Goal: Task Accomplishment & Management: Use online tool/utility

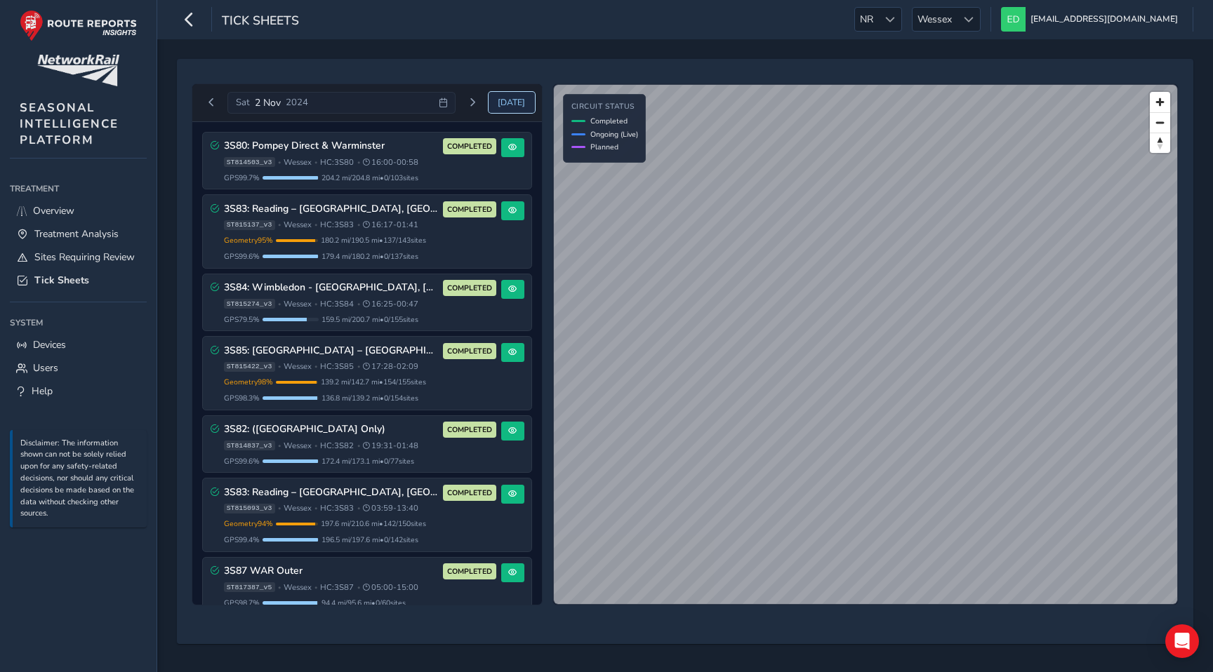
click at [522, 101] on span "[DATE]" at bounding box center [511, 102] width 27 height 11
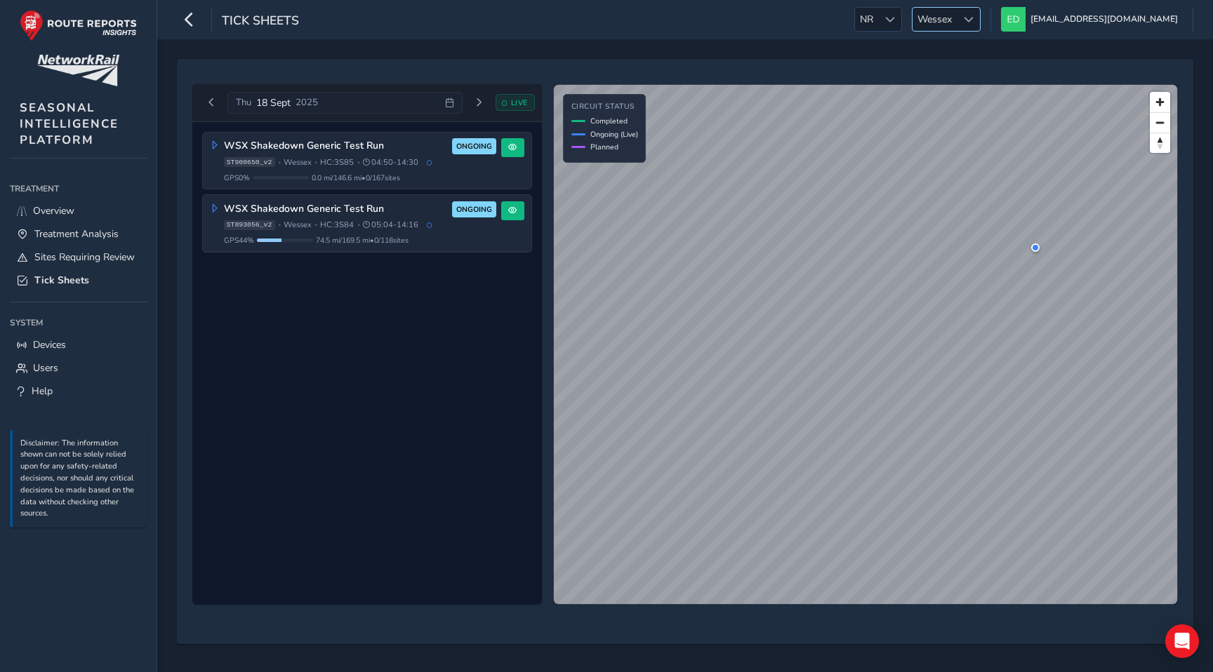
click at [957, 17] on span "Wessex" at bounding box center [935, 19] width 44 height 23
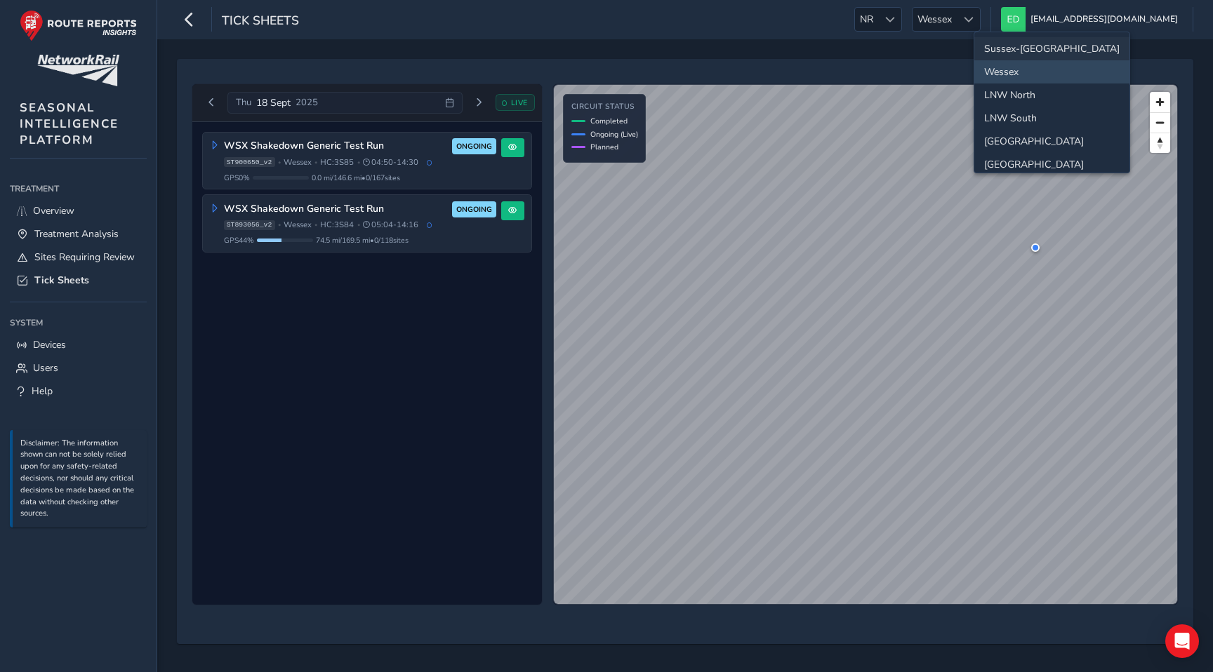
click at [1011, 49] on li "Sussex-[GEOGRAPHIC_DATA]" at bounding box center [1051, 48] width 155 height 23
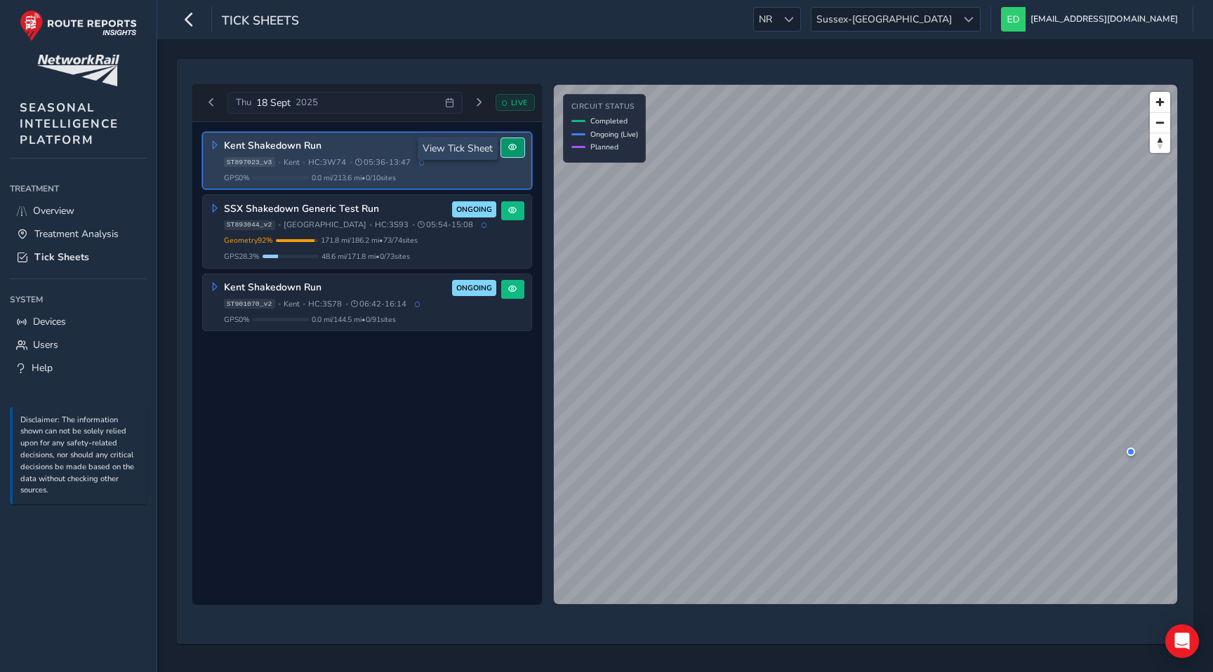
click at [511, 148] on span at bounding box center [512, 147] width 8 height 8
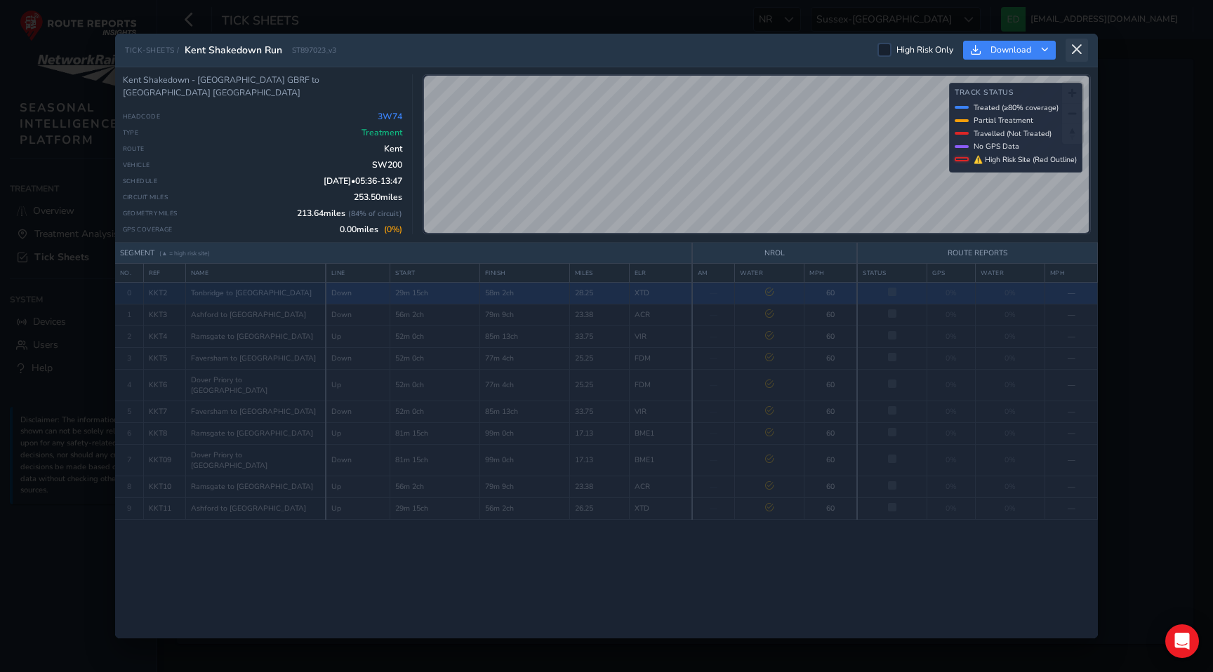
click at [1081, 50] on icon at bounding box center [1076, 50] width 13 height 13
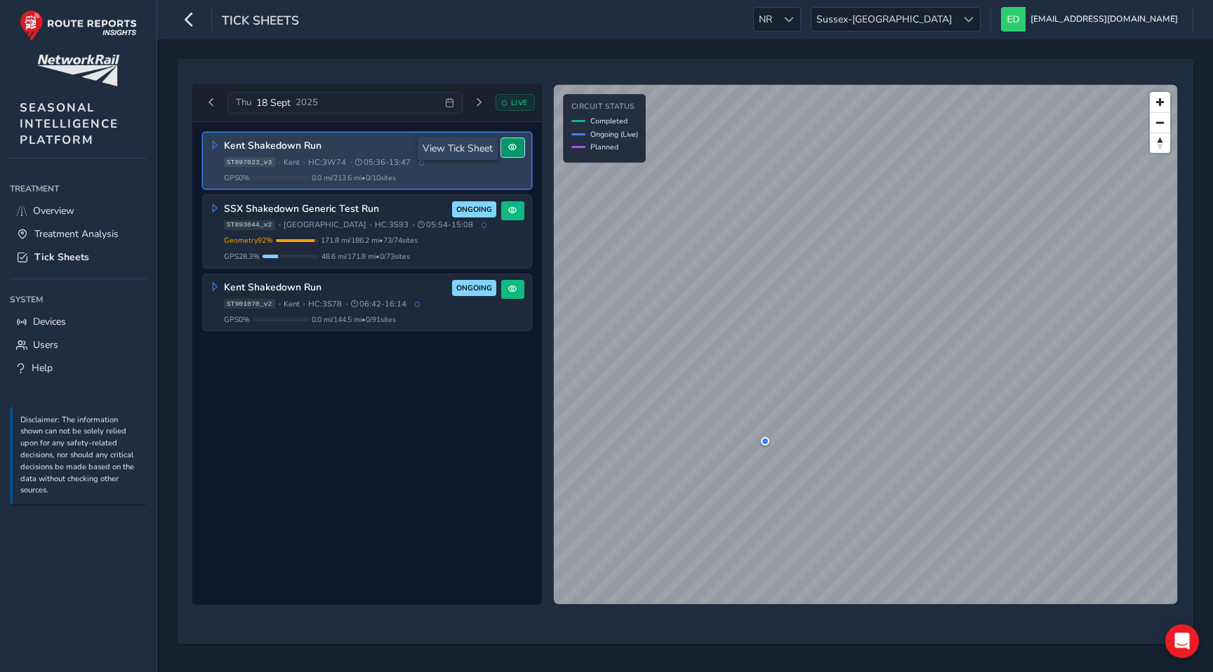
click at [512, 146] on span at bounding box center [512, 147] width 8 height 8
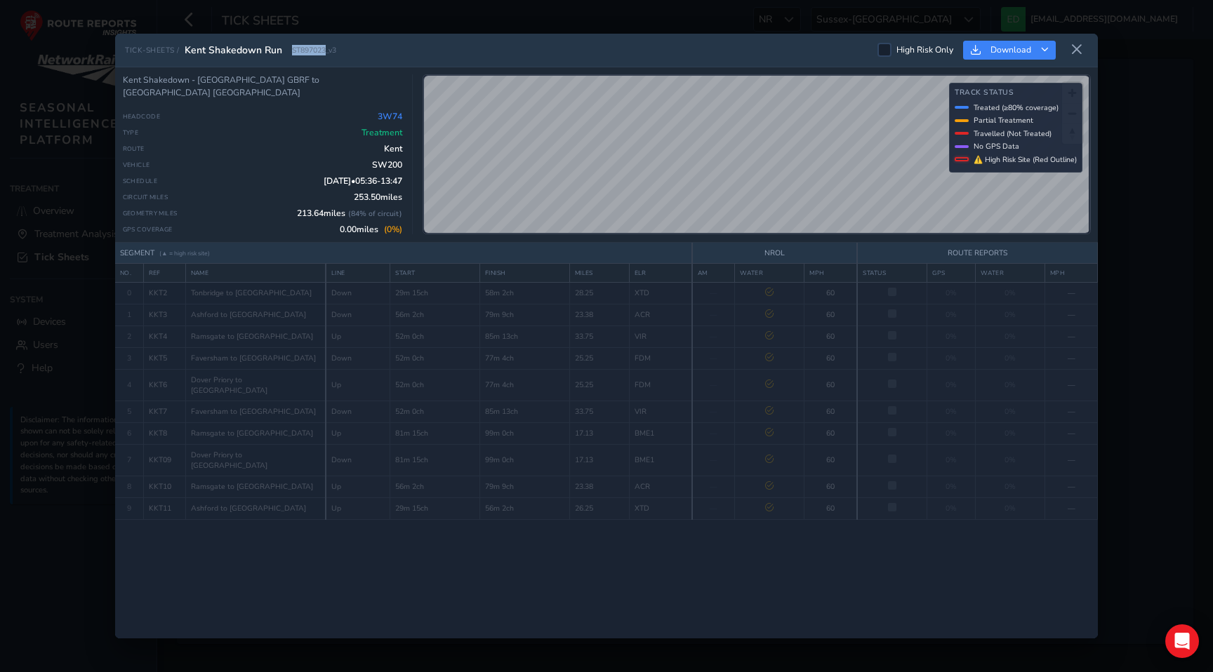
drag, startPoint x: 326, startPoint y: 49, endPoint x: 287, endPoint y: 49, distance: 39.3
click at [287, 49] on div "TICK-SHEETS / Kent Shakedown Run ST897023_v3" at bounding box center [230, 50] width 211 height 13
copy span "ST897023"
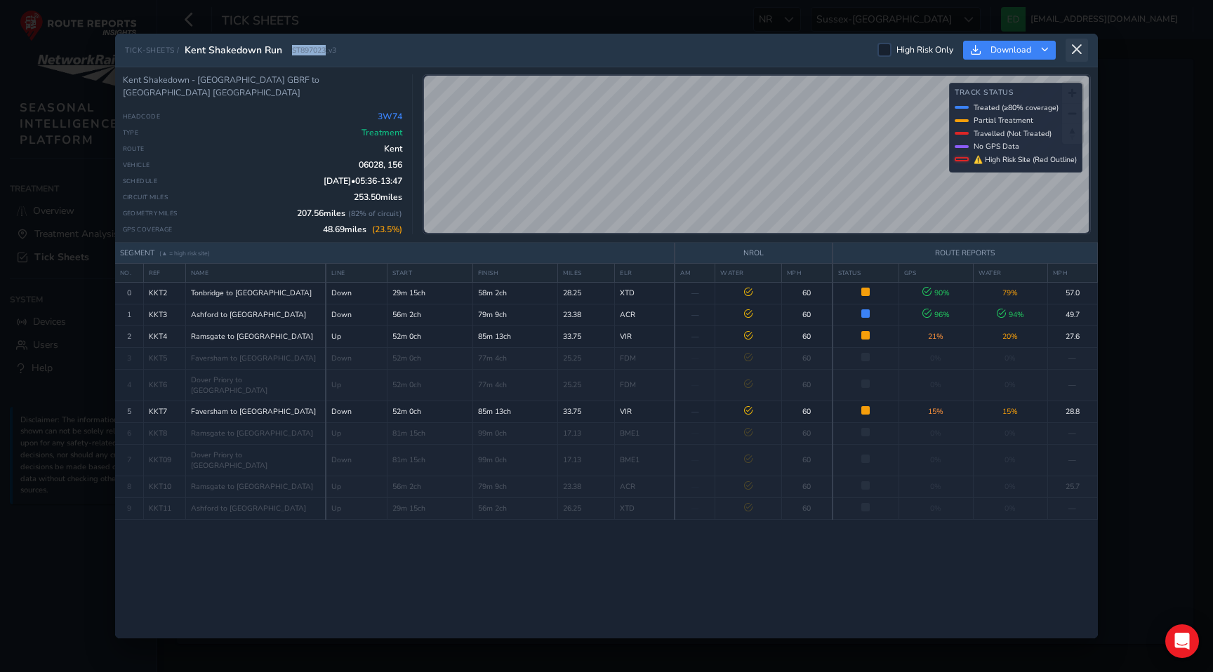
click at [1086, 52] on button at bounding box center [1077, 50] width 22 height 23
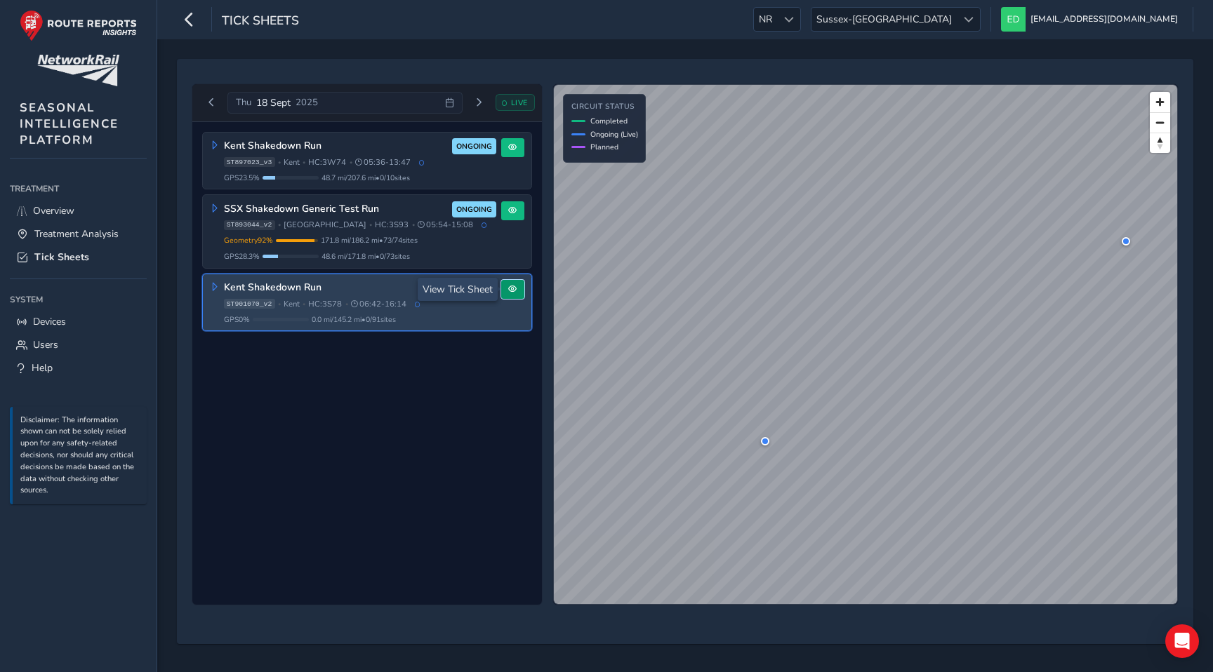
click at [512, 291] on span at bounding box center [512, 289] width 8 height 8
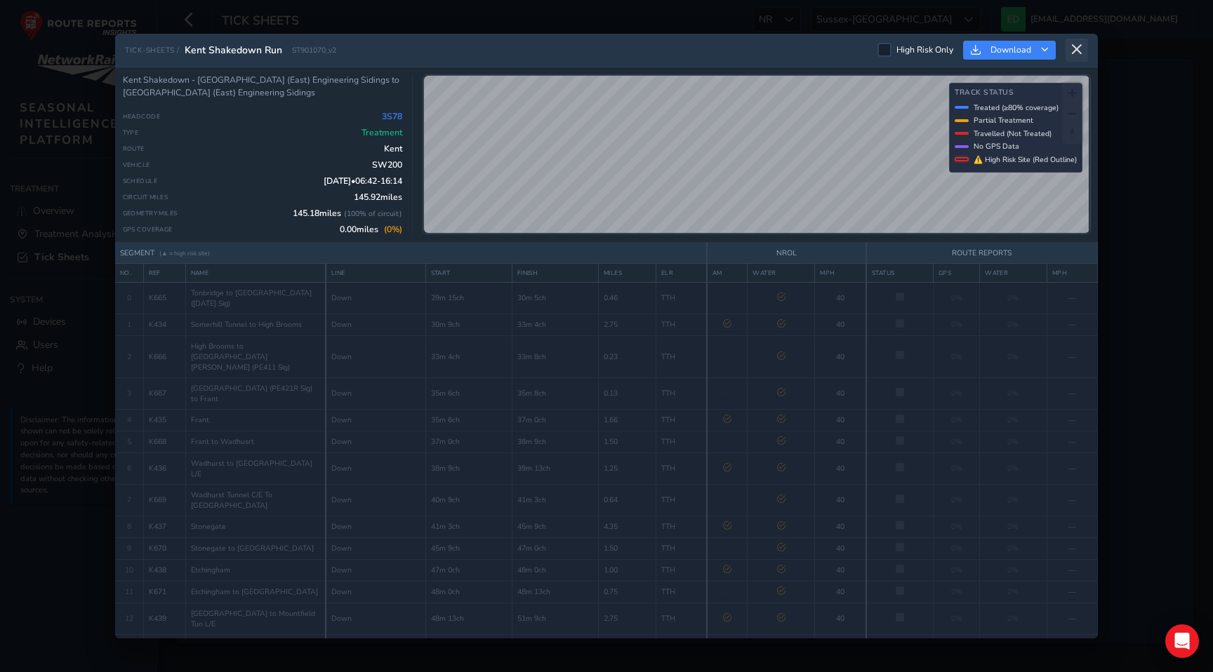
click at [1076, 51] on icon at bounding box center [1076, 50] width 13 height 13
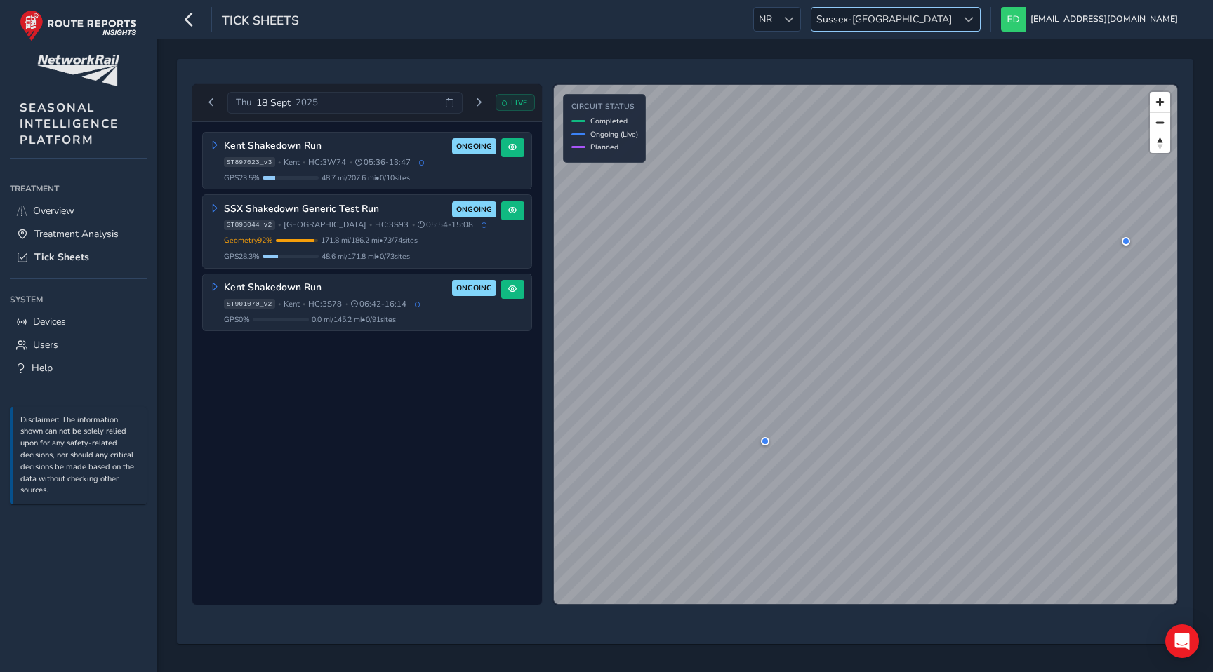
click at [957, 20] on span "Sussex-[GEOGRAPHIC_DATA]" at bounding box center [883, 19] width 145 height 23
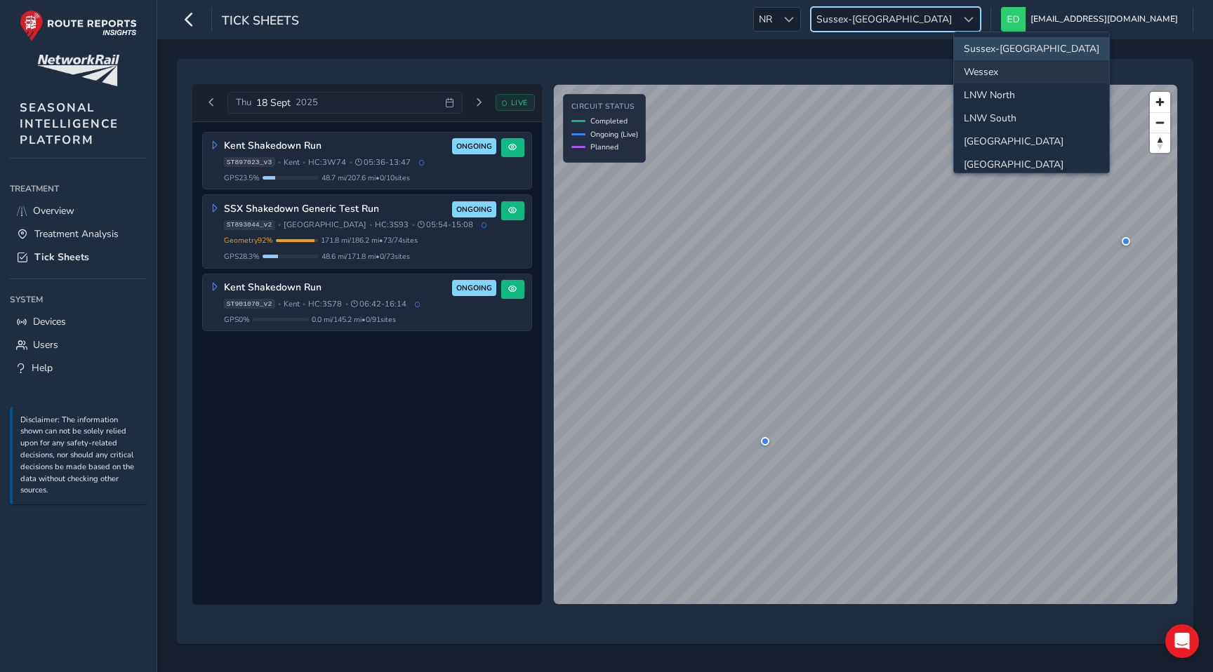
click at [986, 69] on li "Wessex" at bounding box center [1031, 71] width 155 height 23
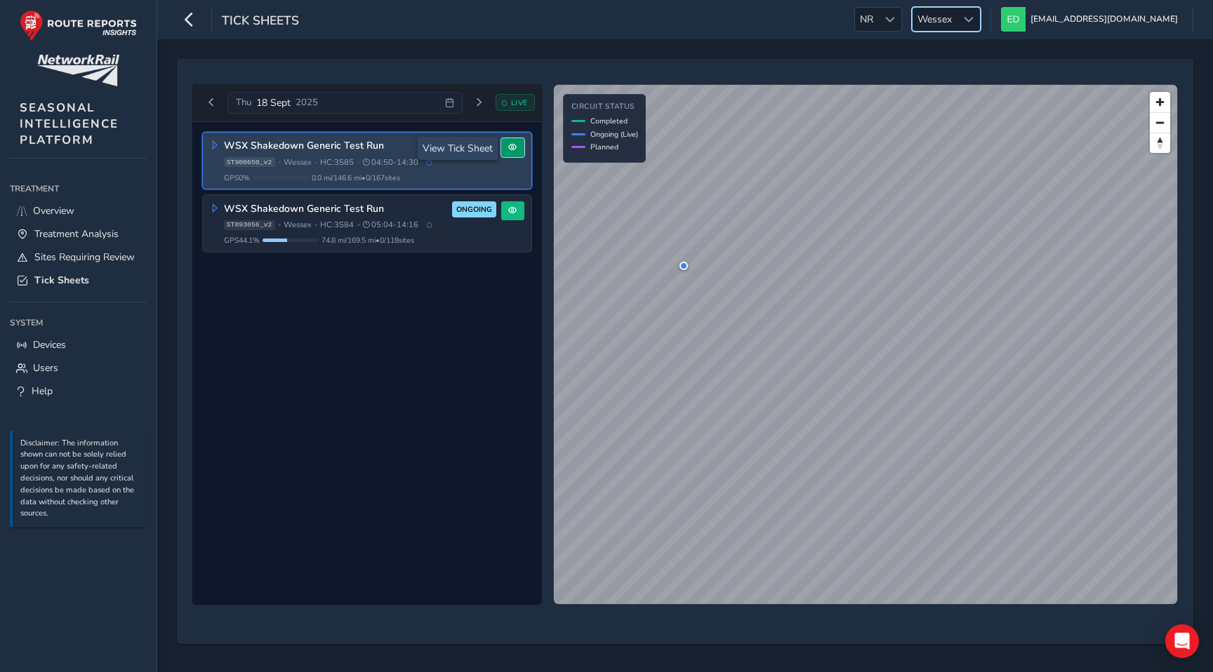
click at [515, 149] on span at bounding box center [512, 147] width 8 height 8
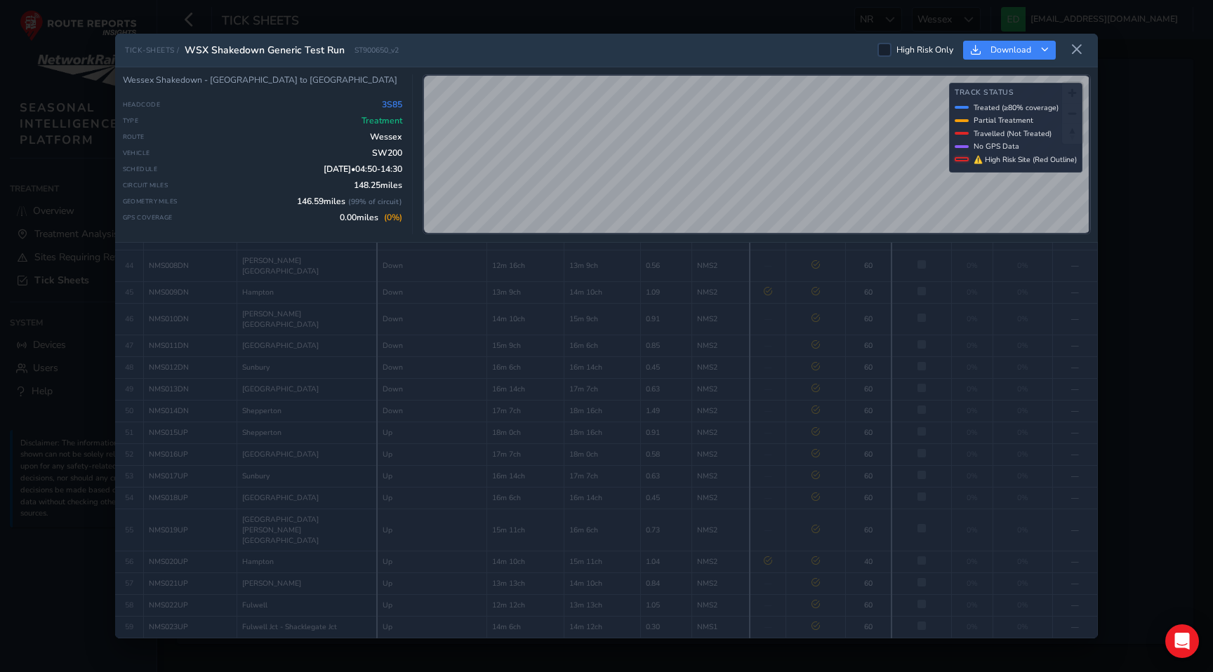
scroll to position [859, 0]
click at [654, 41] on div "TICK-SHEETS / WSX Shakedown Generic Test Run ST900650_v2 High Risk Only Downloa…" at bounding box center [606, 336] width 983 height 605
drag, startPoint x: 387, startPoint y: 48, endPoint x: 350, endPoint y: 46, distance: 38.0
click at [350, 46] on div "TICK-SHEETS / WSX Shakedown Generic Test Run ST900650_v2" at bounding box center [262, 50] width 274 height 13
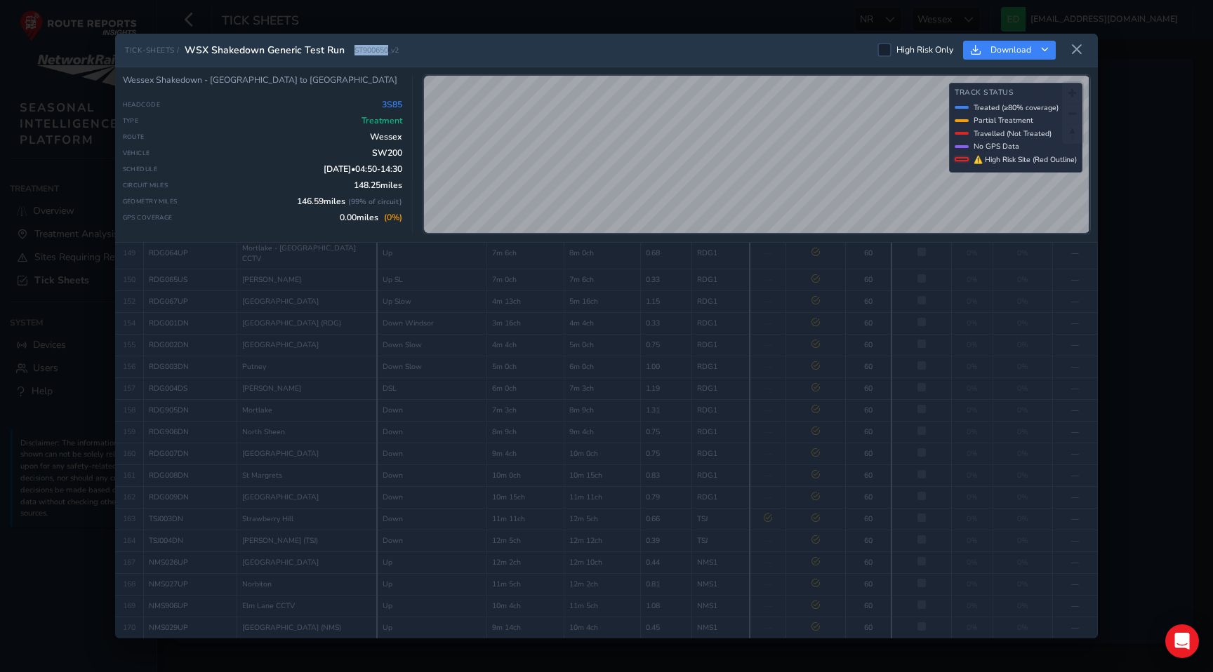
copy span "ST900650"
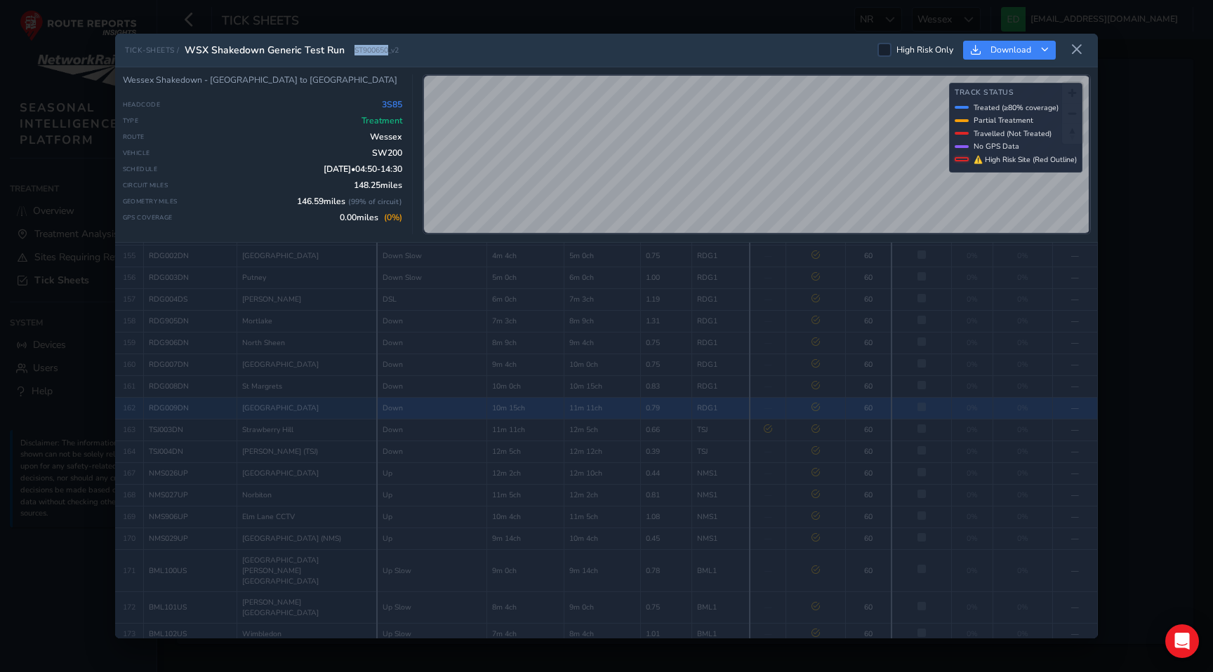
scroll to position [3231, 0]
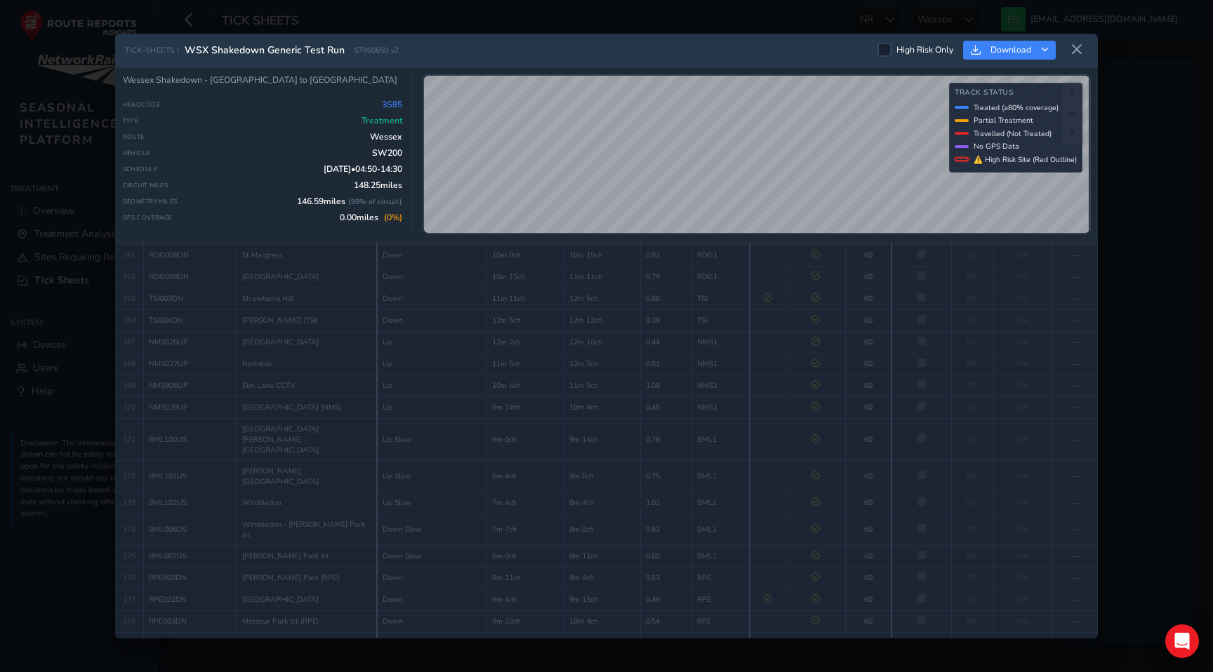
click at [518, 47] on div "TICK-SHEETS / WSX Shakedown Generic Test Run ST900650_v2 High Risk Only Download" at bounding box center [606, 51] width 983 height 34
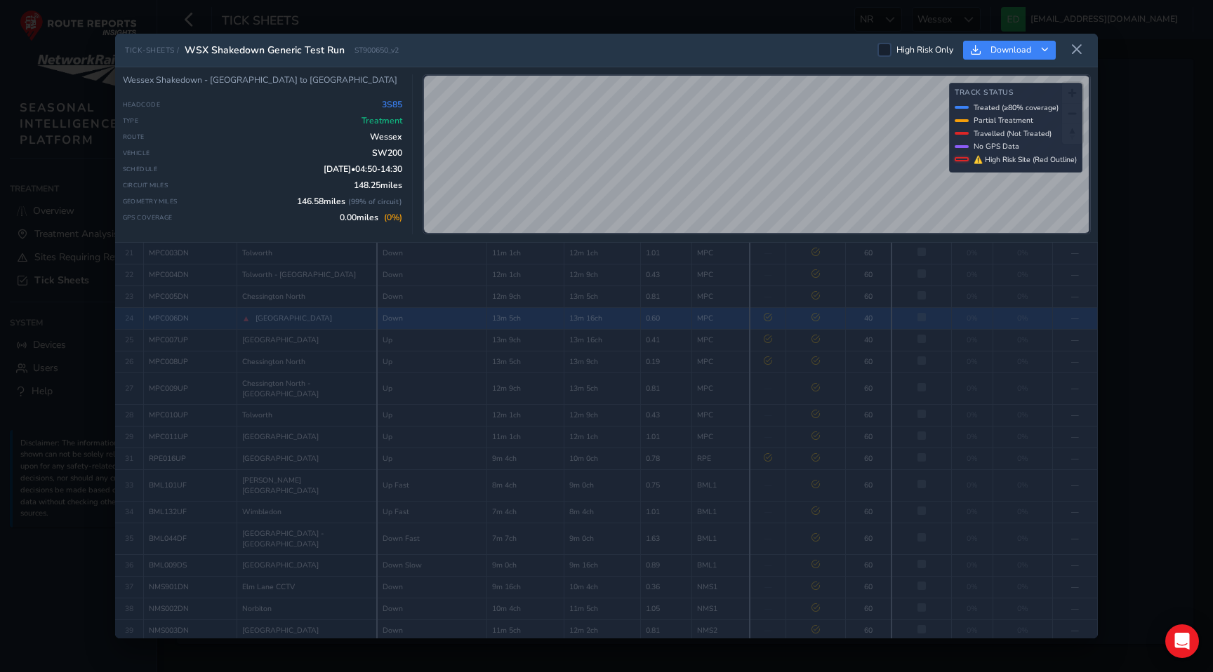
scroll to position [0, 0]
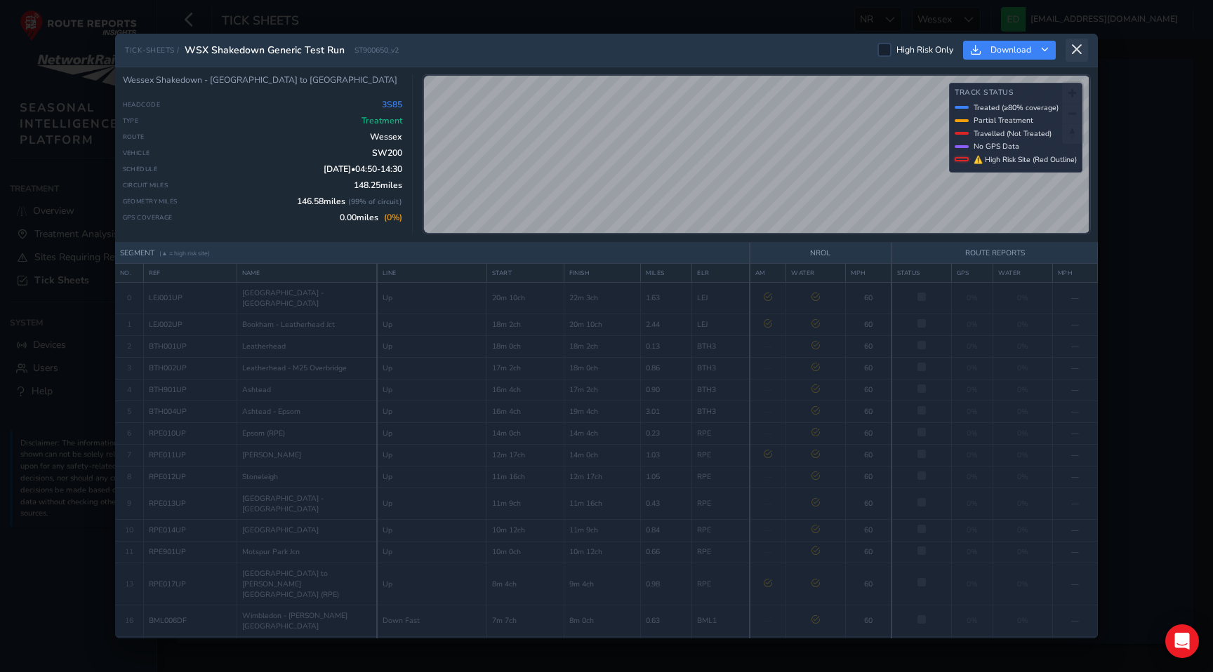
click at [1072, 51] on icon at bounding box center [1076, 50] width 13 height 13
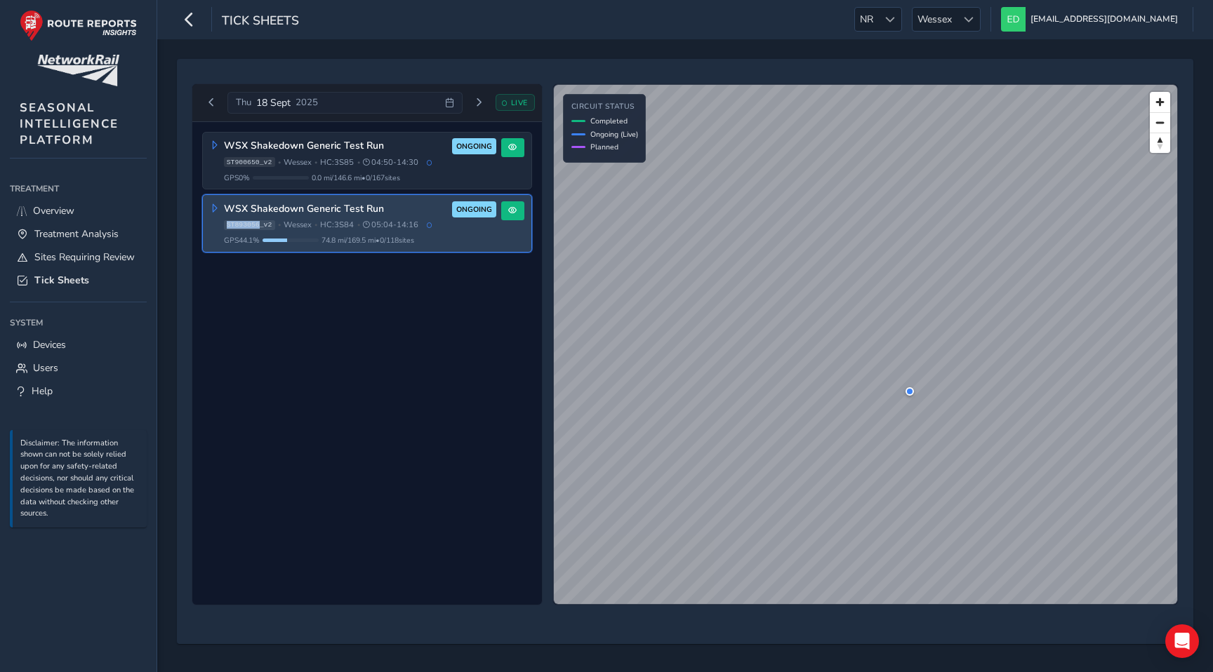
drag, startPoint x: 260, startPoint y: 226, endPoint x: 225, endPoint y: 227, distance: 34.4
click at [225, 227] on span "ST893056_v2" at bounding box center [249, 225] width 51 height 10
copy span "ST893056"
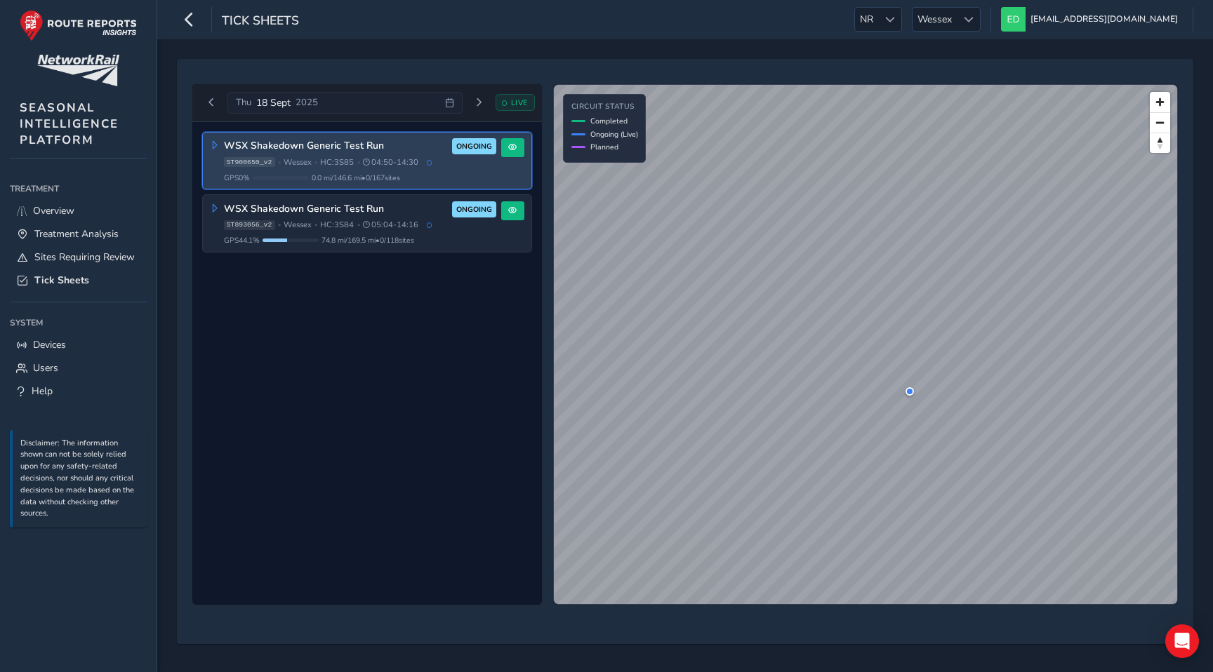
drag, startPoint x: 227, startPoint y: 161, endPoint x: 259, endPoint y: 157, distance: 32.6
click at [259, 157] on span "ST900650_v2" at bounding box center [249, 162] width 51 height 10
drag, startPoint x: 227, startPoint y: 164, endPoint x: 259, endPoint y: 165, distance: 31.6
click at [259, 165] on span "ST900650_v2" at bounding box center [249, 162] width 51 height 10
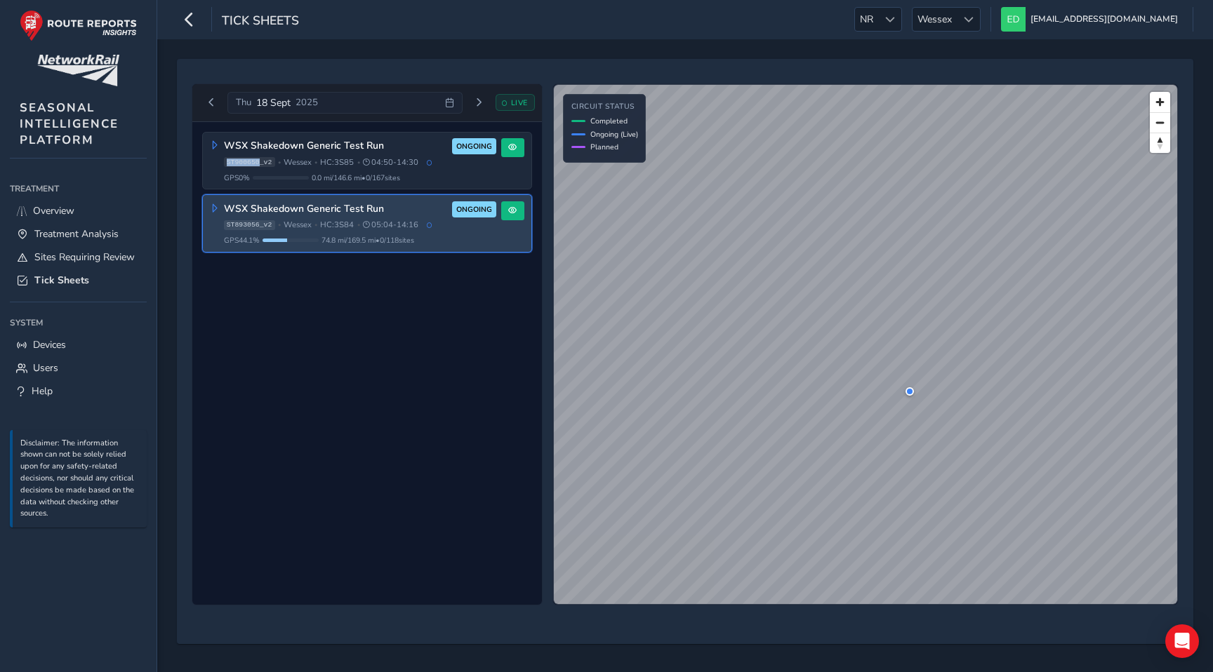
copy span "ST900650"
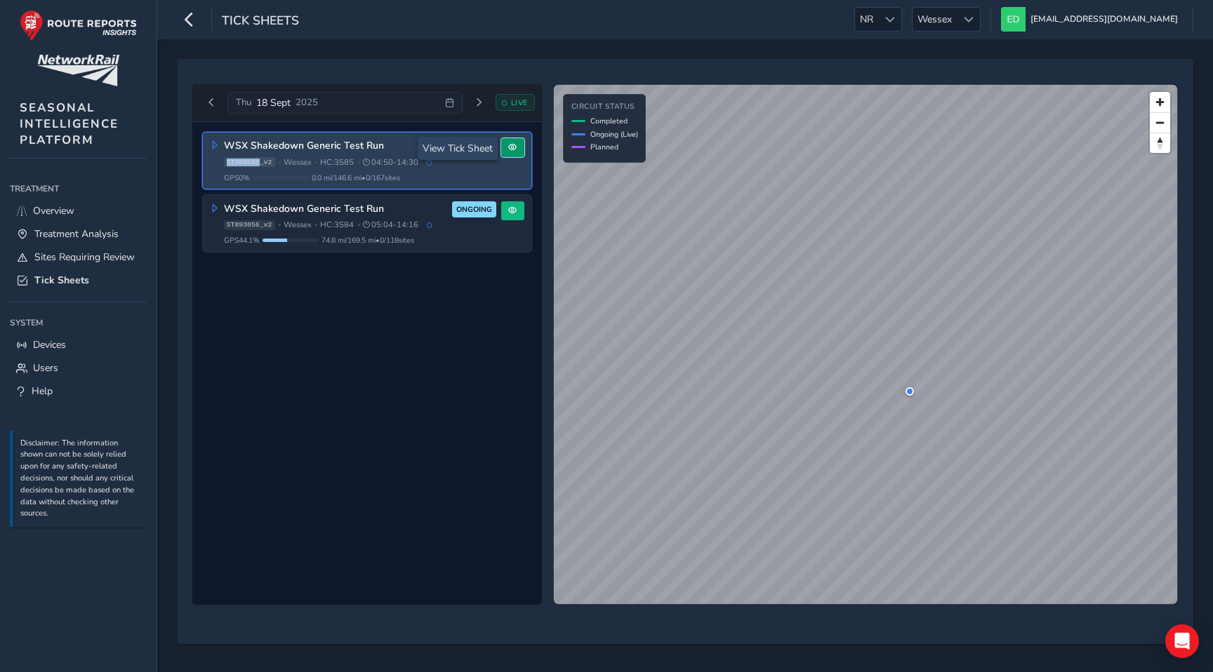
click at [513, 149] on span at bounding box center [512, 147] width 8 height 8
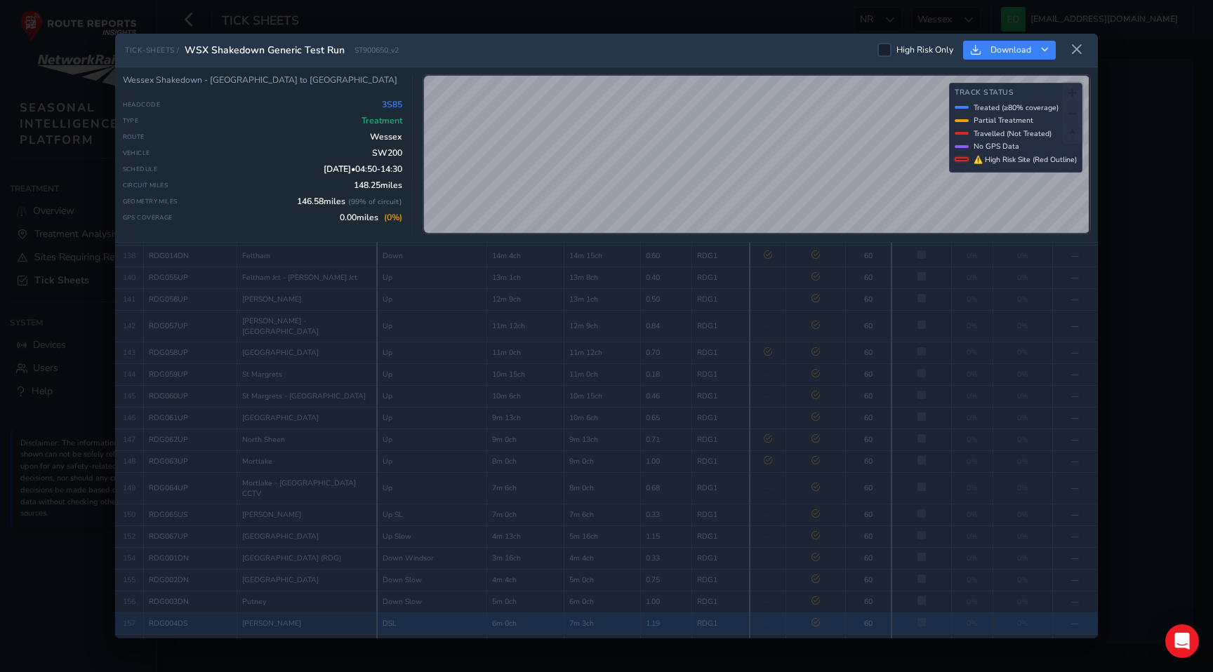
scroll to position [2754, 0]
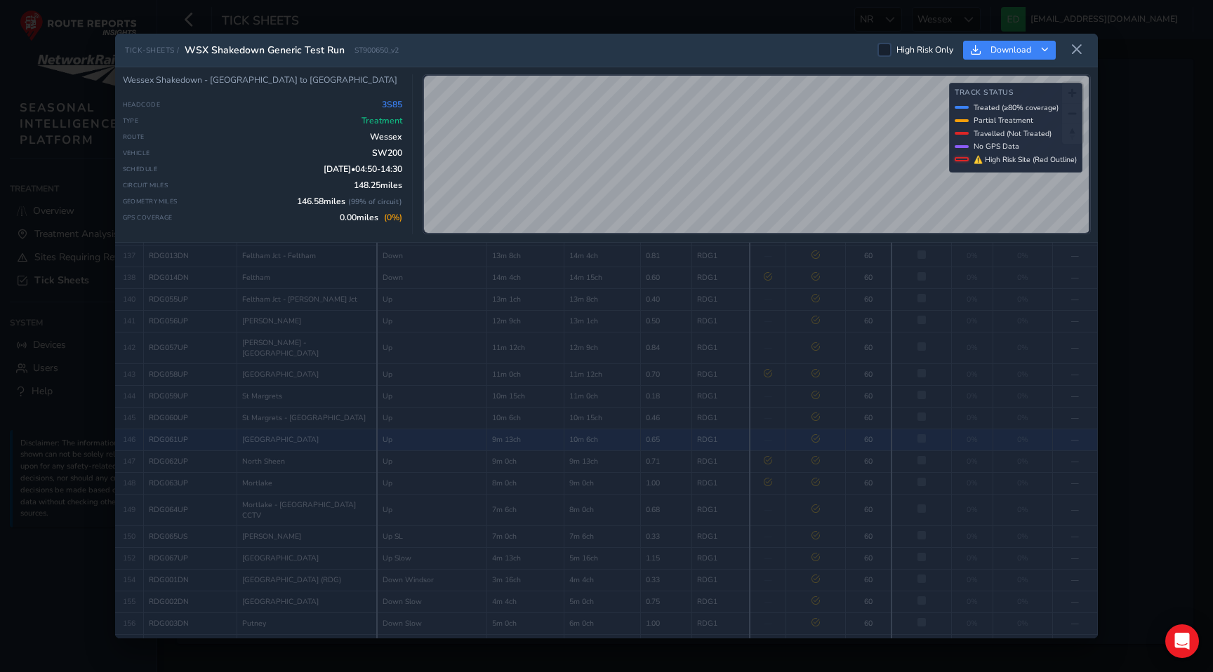
click at [580, 253] on div "TICK-SHEETS / WSX Shakedown Generic Test Run ST900650_v2 High Risk Only Downloa…" at bounding box center [606, 336] width 983 height 605
click at [1071, 45] on icon at bounding box center [1076, 50] width 13 height 13
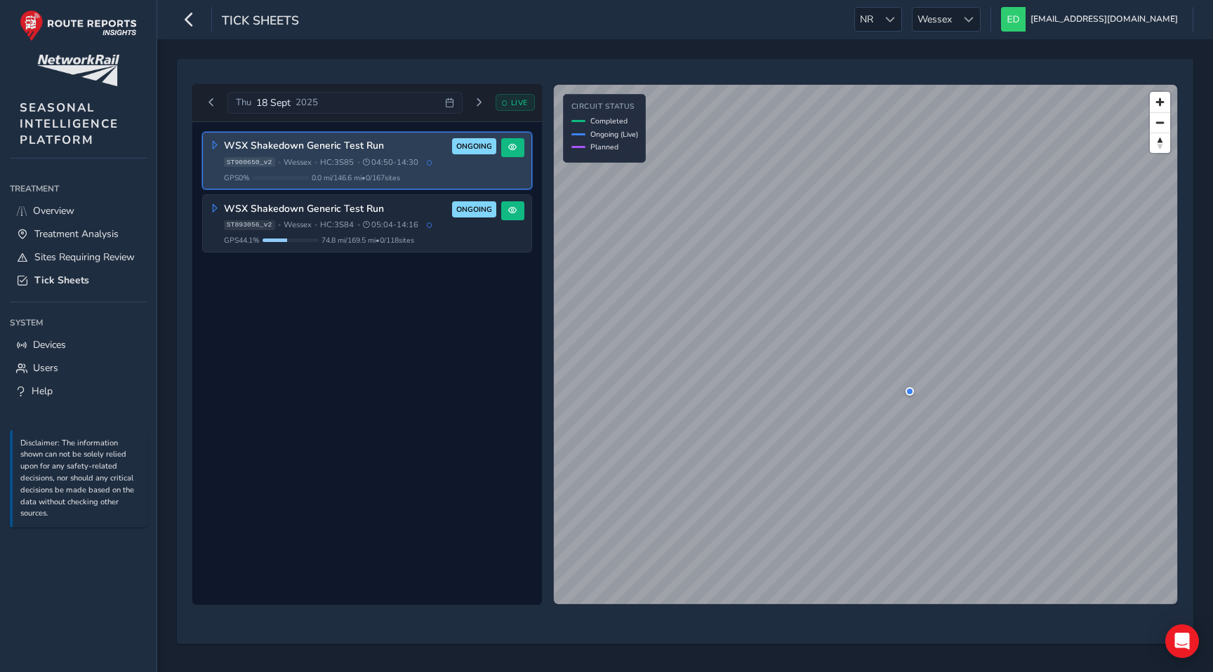
click at [384, 152] on h3 "WSX Shakedown Generic Test Run" at bounding box center [336, 146] width 224 height 12
click at [512, 146] on span at bounding box center [512, 147] width 8 height 8
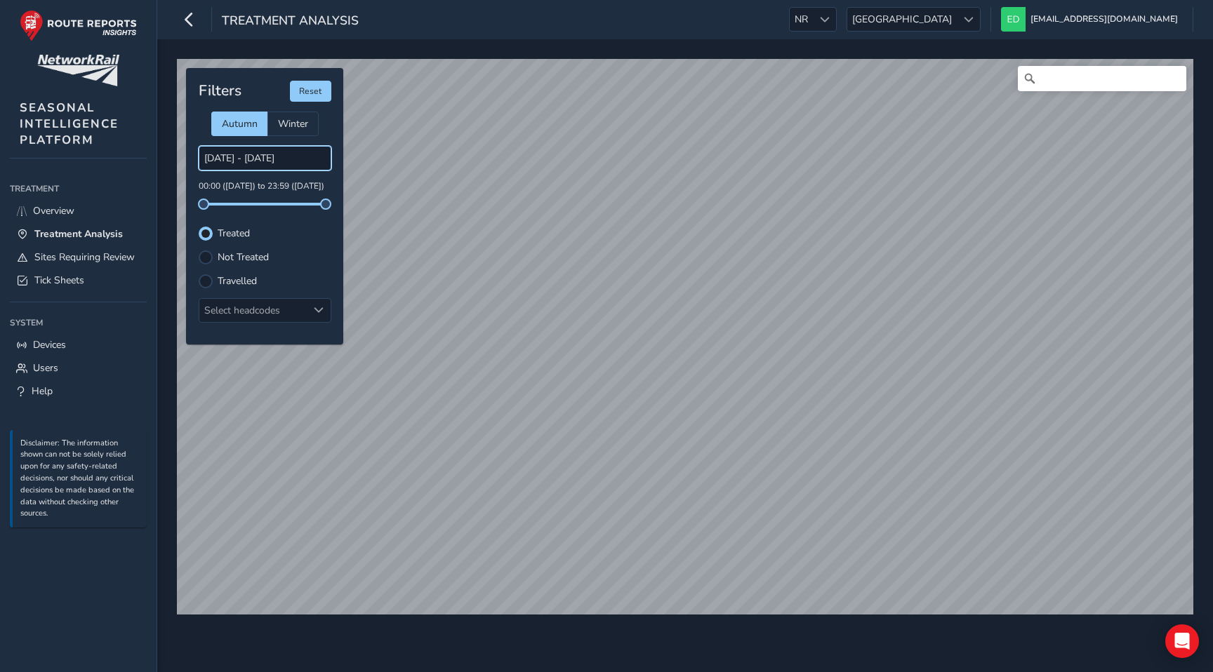
click at [246, 157] on input "17/09/2025 - 18/09/2025" at bounding box center [265, 158] width 133 height 25
click at [306, 165] on input "17/09/2025 - 18/09/2025" at bounding box center [265, 158] width 133 height 25
click at [309, 152] on input "17/09/2025 - 18/09/2025" at bounding box center [265, 158] width 133 height 25
click at [957, 20] on span "[GEOGRAPHIC_DATA]" at bounding box center [902, 19] width 110 height 23
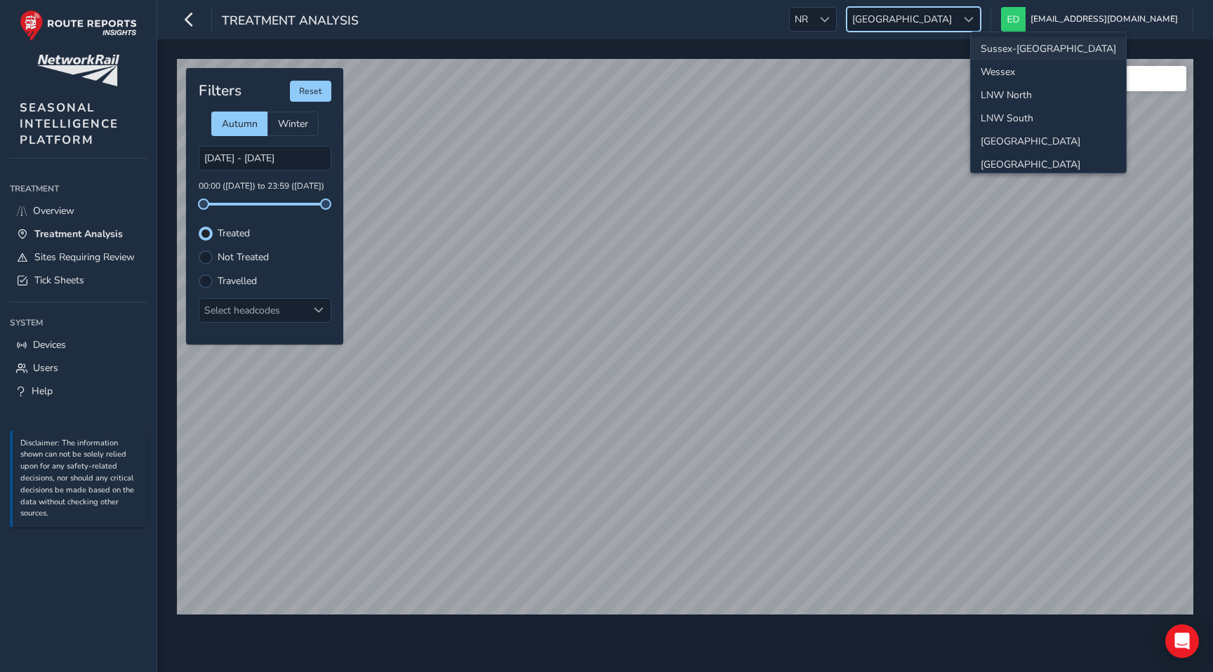
click at [1012, 41] on li "Sussex-[GEOGRAPHIC_DATA]" at bounding box center [1048, 48] width 155 height 23
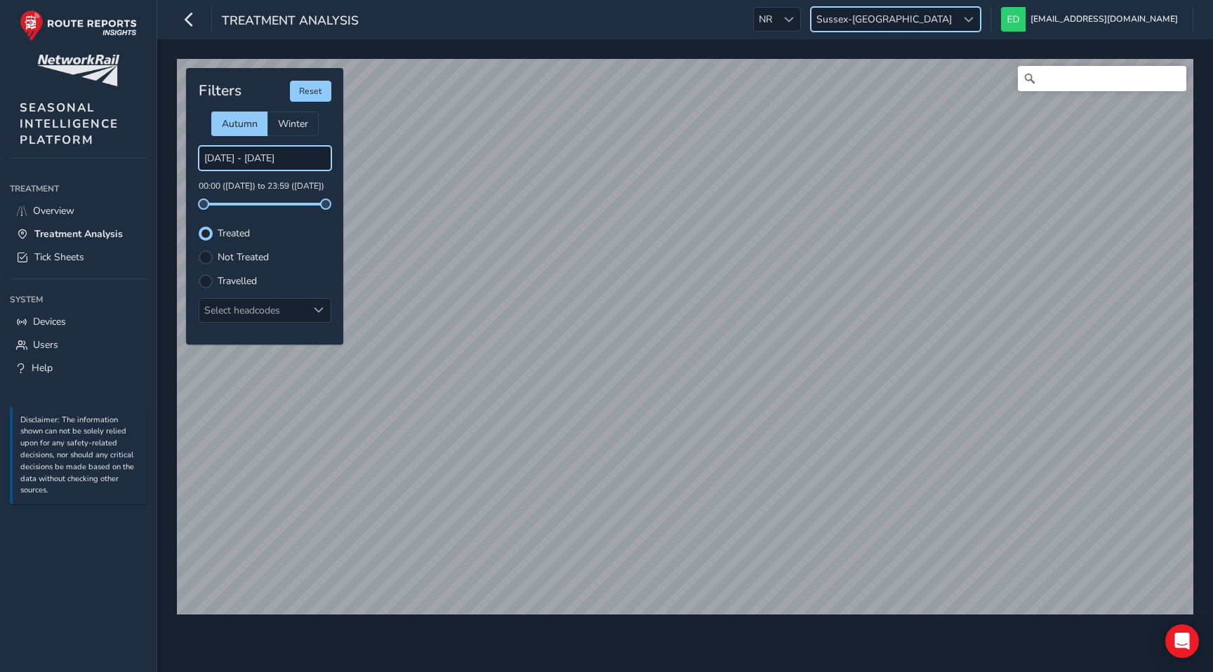
click at [281, 154] on input "17/09/2025 - 18/09/2025" at bounding box center [265, 158] width 133 height 25
click at [298, 159] on input "17/09/2025 - 18/09/2025" at bounding box center [265, 158] width 133 height 25
click at [300, 157] on input "17/09/2025 - 18/09/2025" at bounding box center [265, 158] width 133 height 25
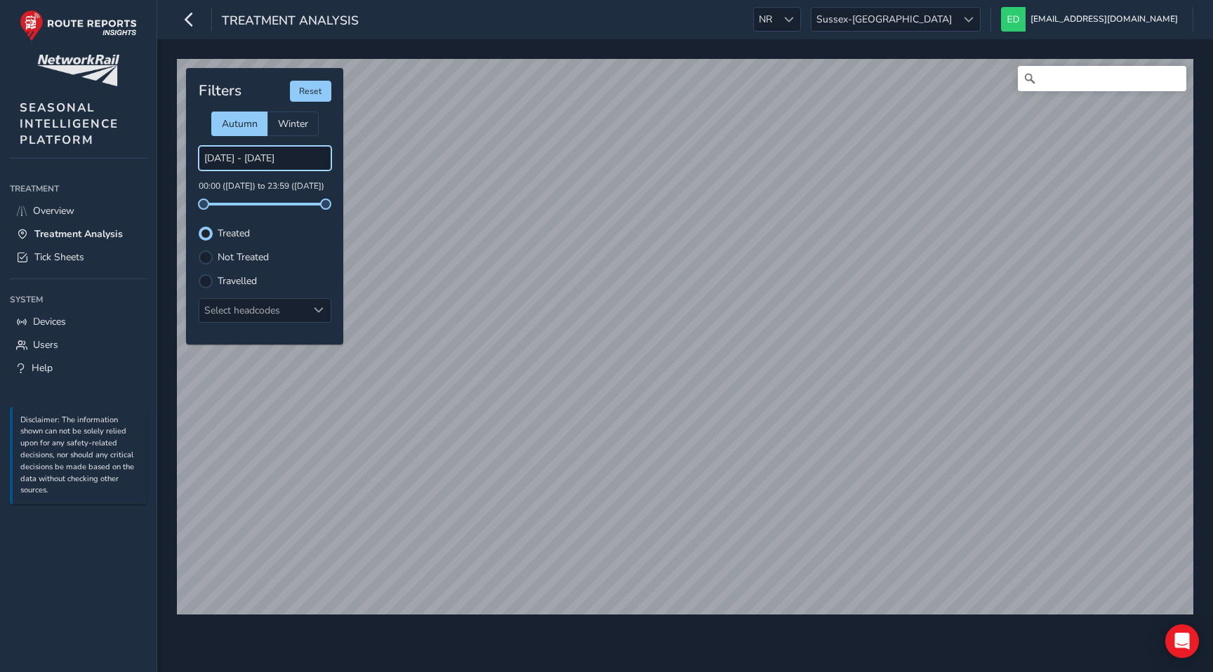
click at [300, 157] on input "17/09/2025 - 18/09/2025" at bounding box center [265, 158] width 133 height 25
click at [305, 217] on div "Filters Reset Autumn Winter 17/09/2025 - 18/09/2025 00:00 (17 Sep) to 23:59 (18…" at bounding box center [264, 206] width 157 height 277
click at [202, 281] on div at bounding box center [206, 281] width 14 height 14
click at [273, 147] on input "17/09/2025 - 18/09/2025" at bounding box center [265, 158] width 133 height 25
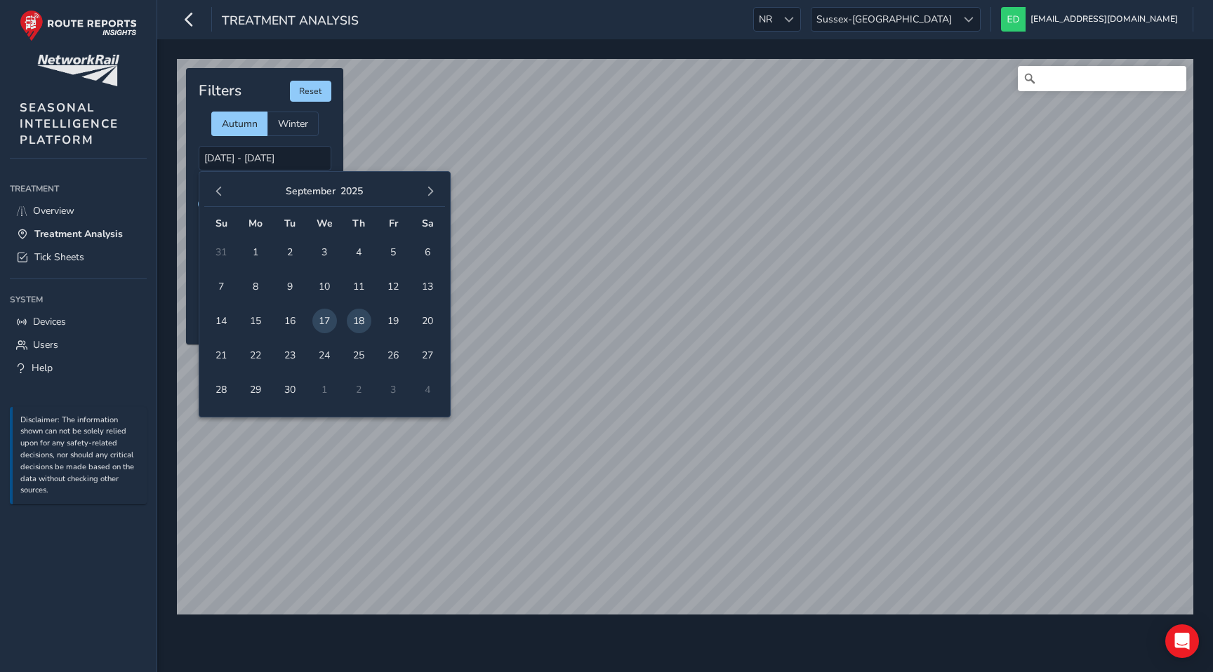
click at [355, 318] on span "18" at bounding box center [359, 321] width 25 height 25
type input "18/09/2025 - 18/09/2025"
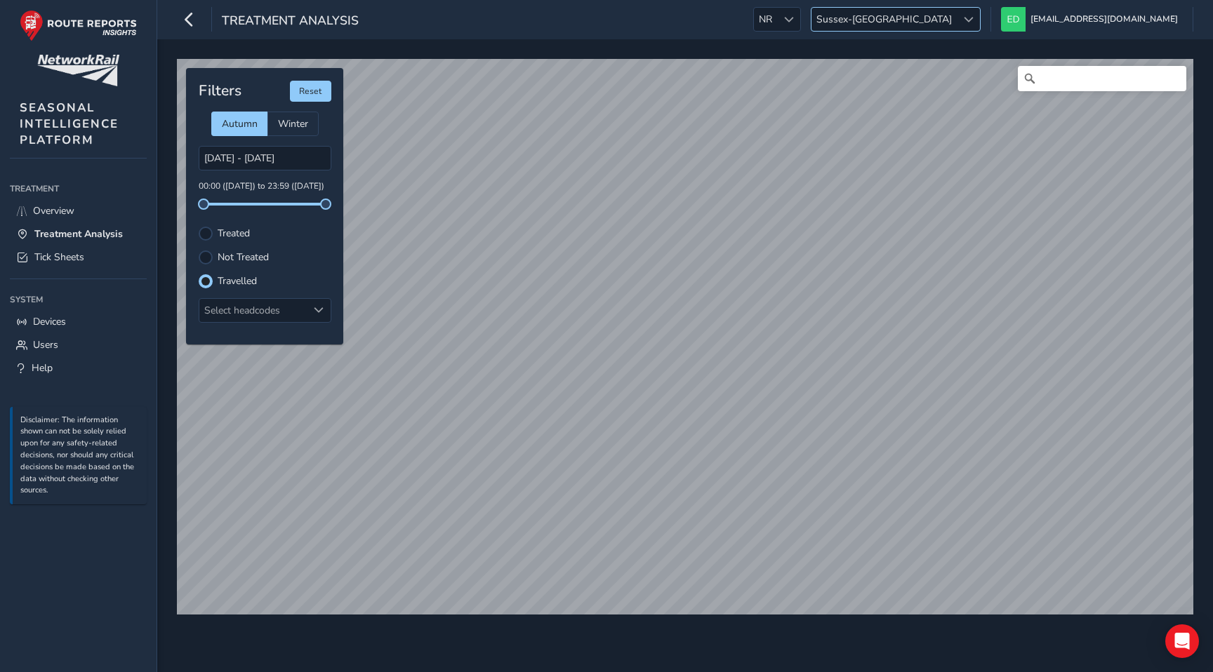
click at [957, 22] on span "Sussex-[GEOGRAPHIC_DATA]" at bounding box center [883, 19] width 145 height 23
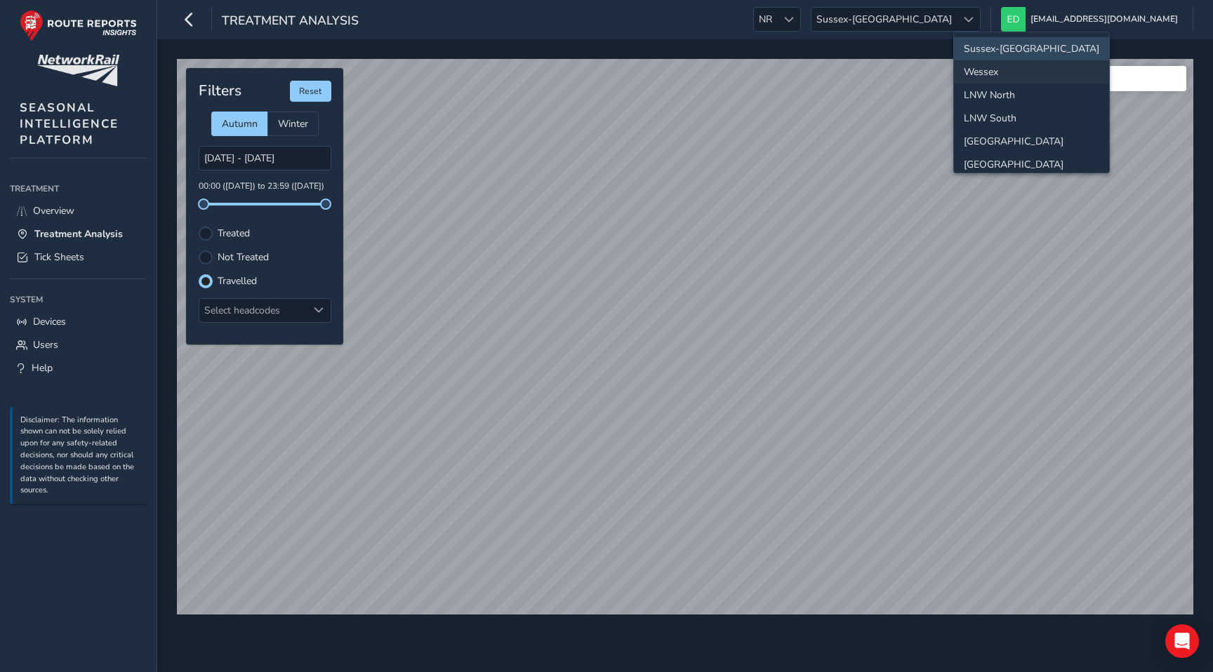
click at [993, 66] on li "Wessex" at bounding box center [1031, 71] width 155 height 23
